Goal: Information Seeking & Learning: Find specific fact

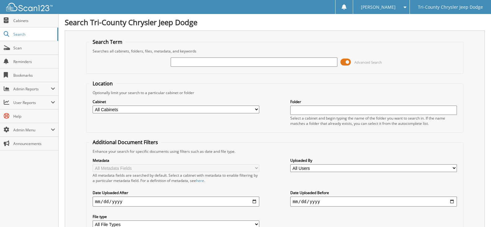
click at [219, 62] on input "text" at bounding box center [254, 61] width 167 height 9
type input "263767"
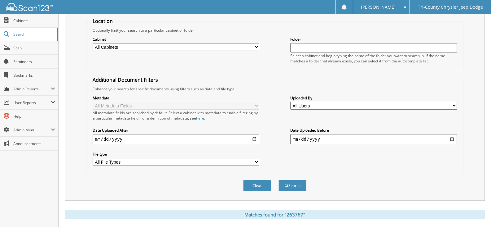
scroll to position [154, 0]
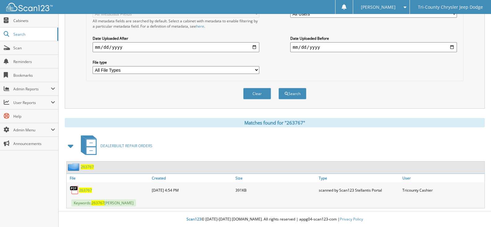
click at [84, 190] on span "263767" at bounding box center [85, 189] width 13 height 5
